Goal: Information Seeking & Learning: Learn about a topic

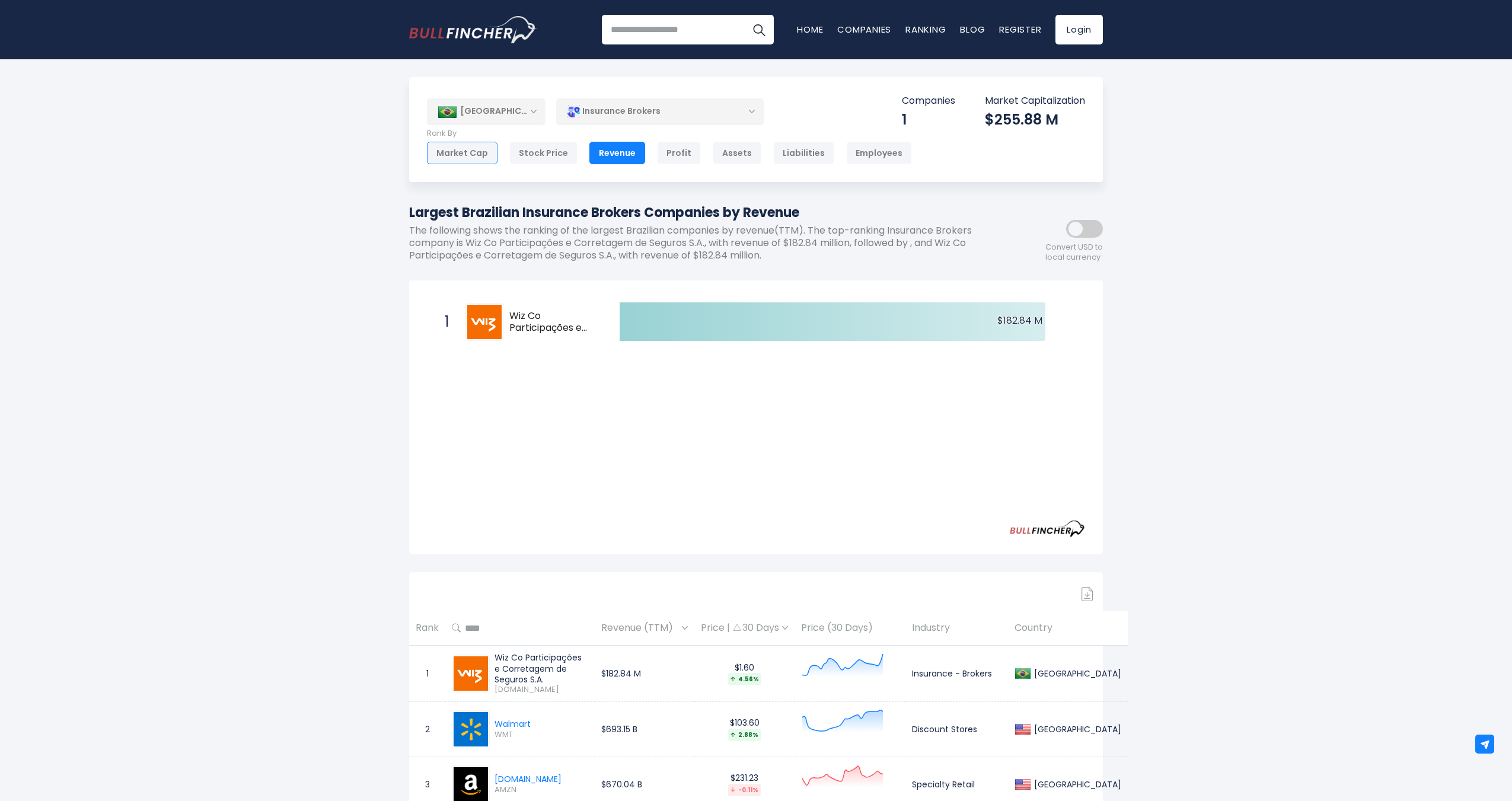
click at [468, 150] on div "Market Cap" at bounding box center [462, 152] width 71 height 22
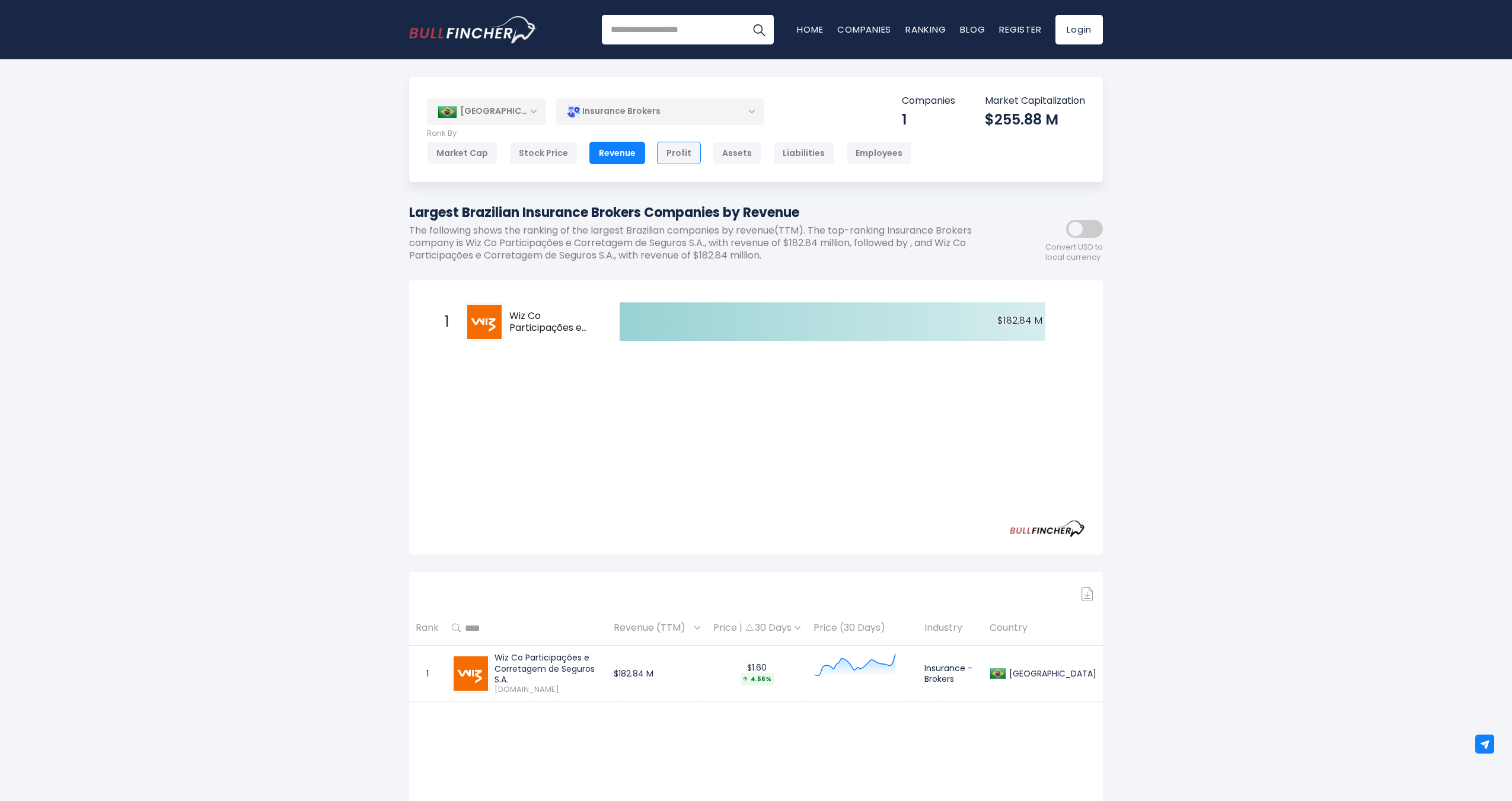
click at [678, 155] on div "Profit" at bounding box center [678, 152] width 44 height 22
